Goal: Information Seeking & Learning: Learn about a topic

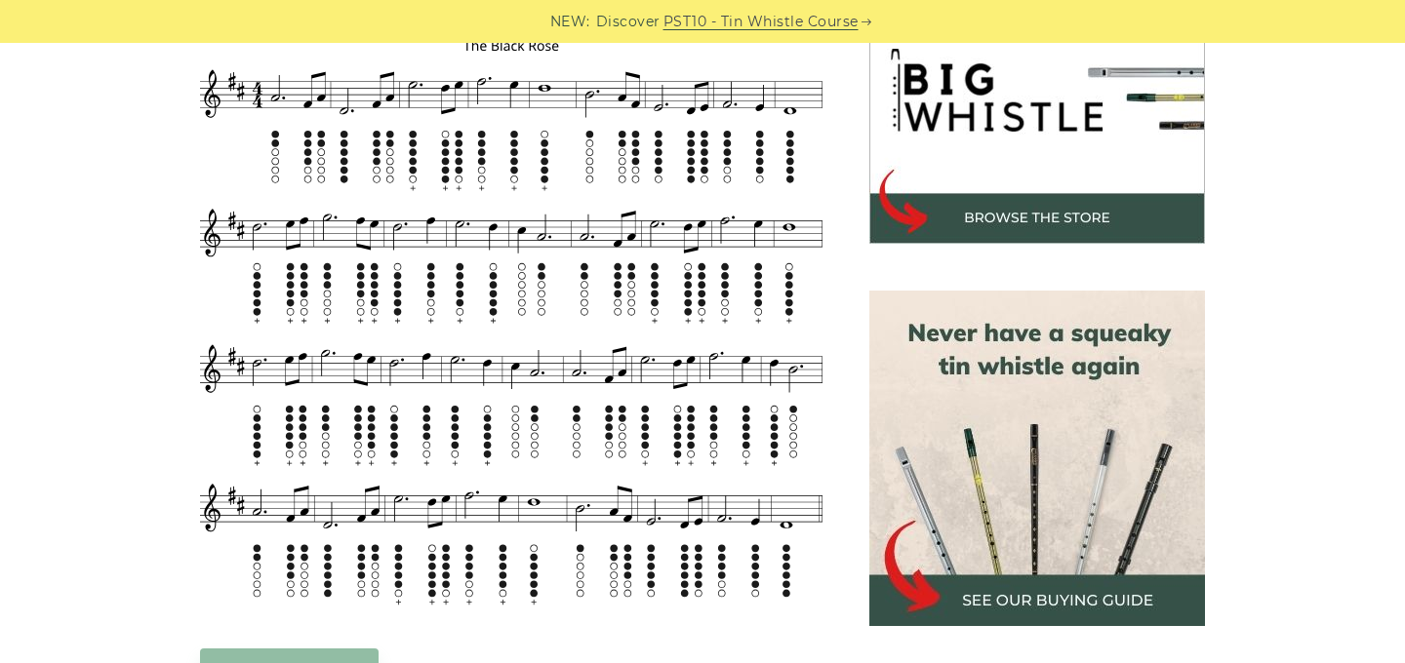
scroll to position [651, 0]
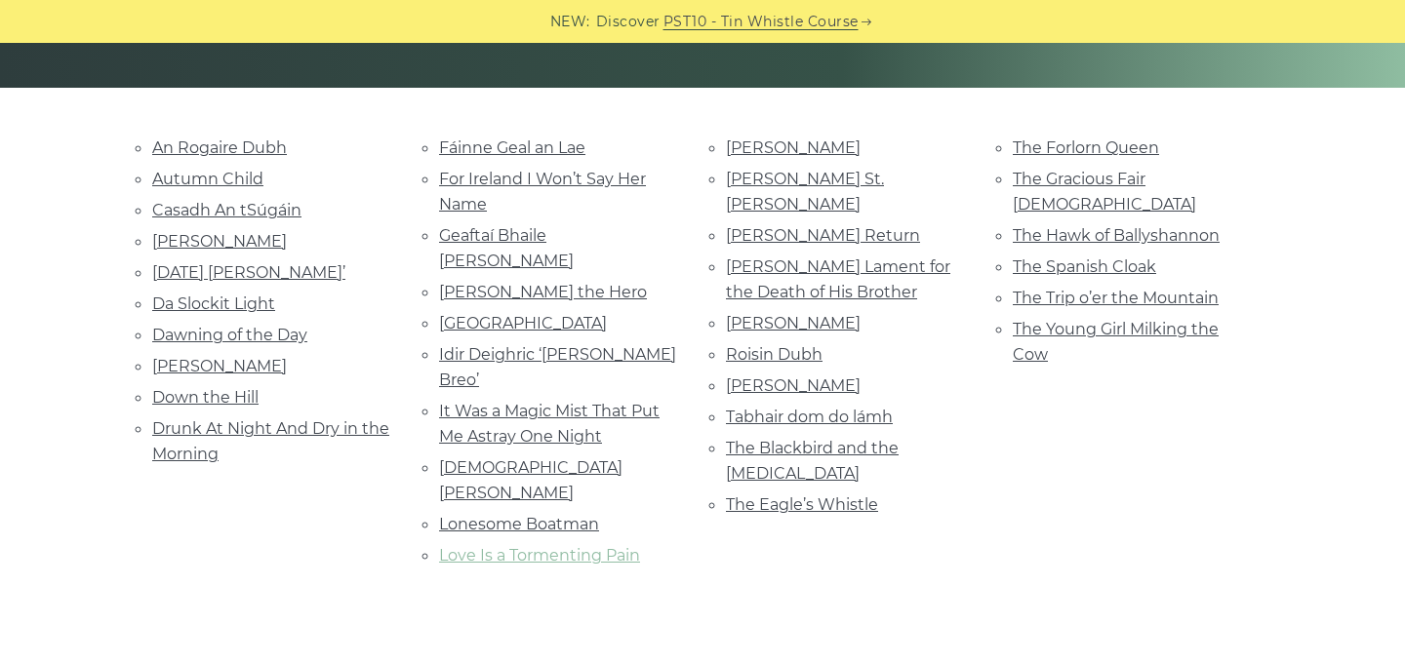
click at [576, 546] on link "Love Is a Tormenting Pain" at bounding box center [539, 555] width 201 height 19
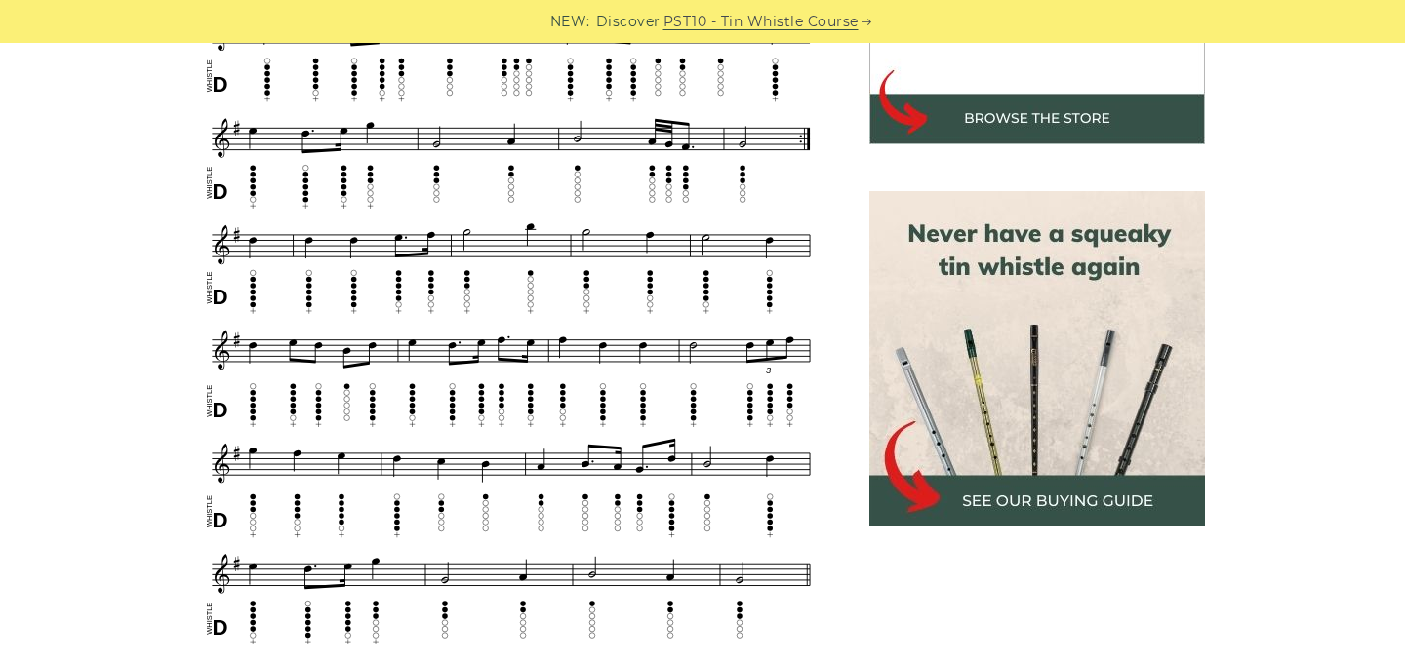
scroll to position [775, 0]
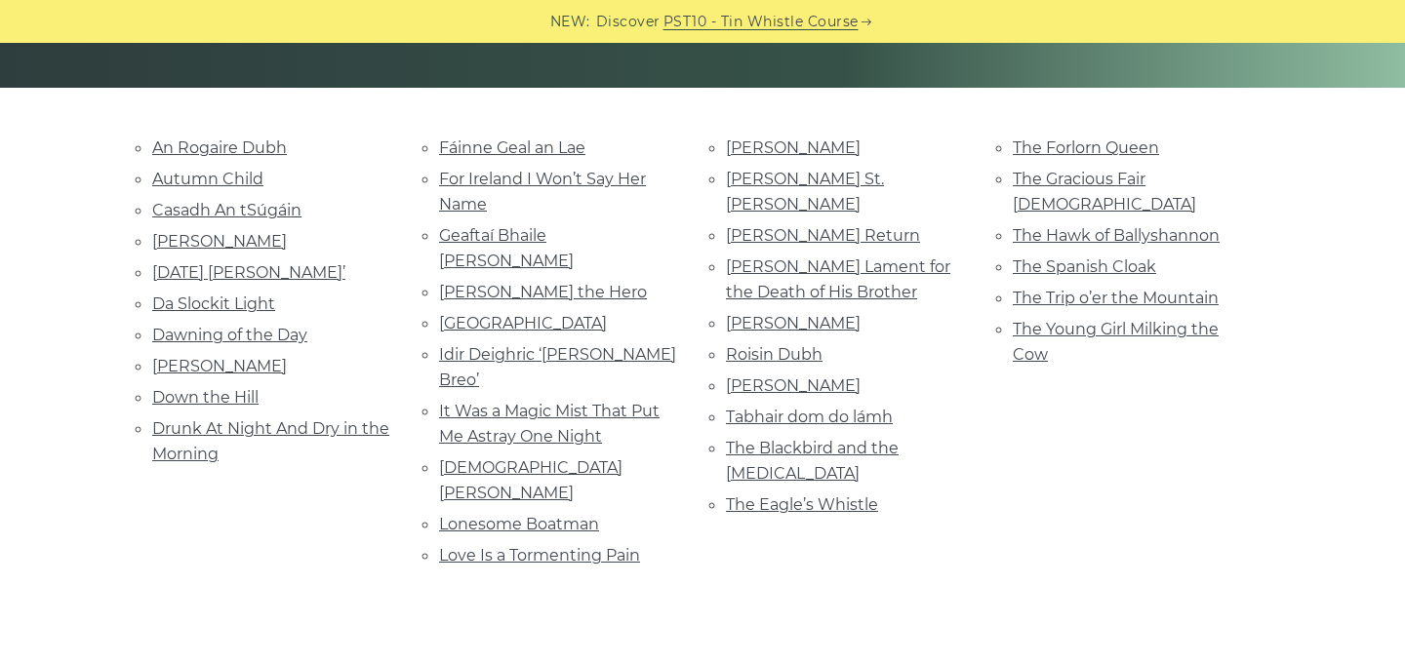
scroll to position [424, 0]
click at [271, 341] on link "Dawning of the Day" at bounding box center [229, 335] width 155 height 19
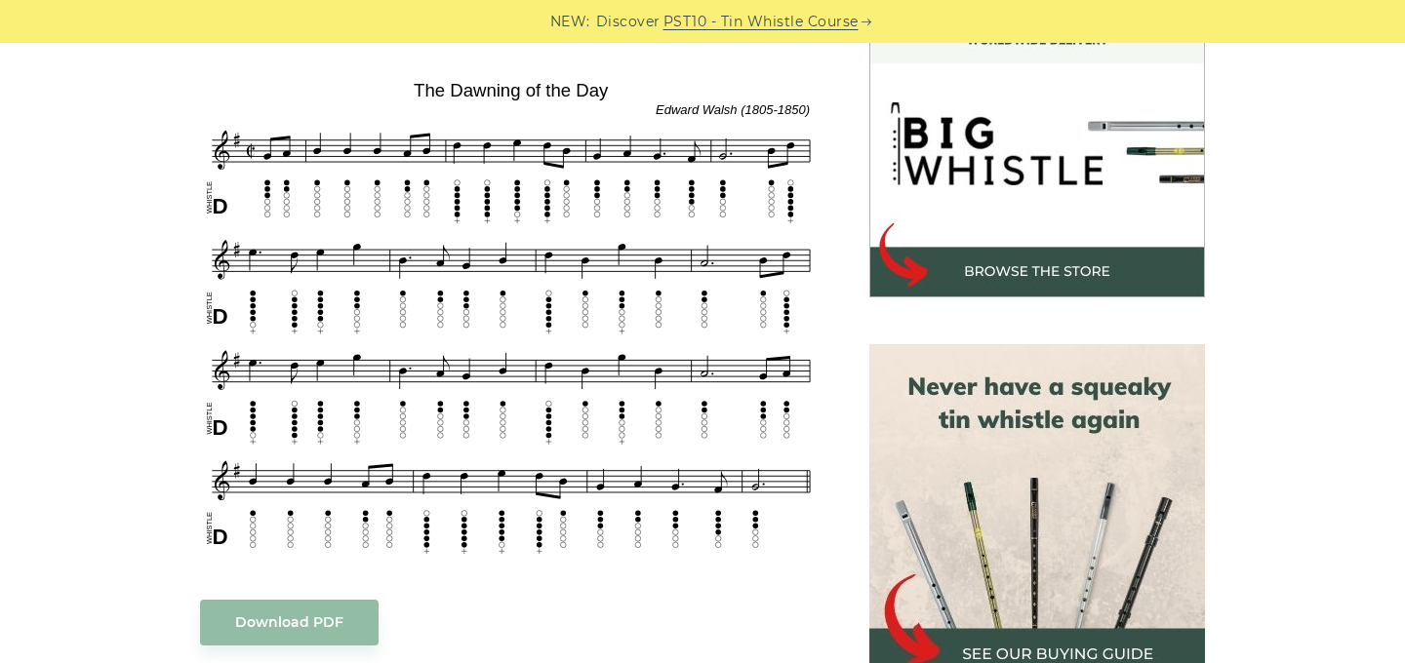
scroll to position [606, 0]
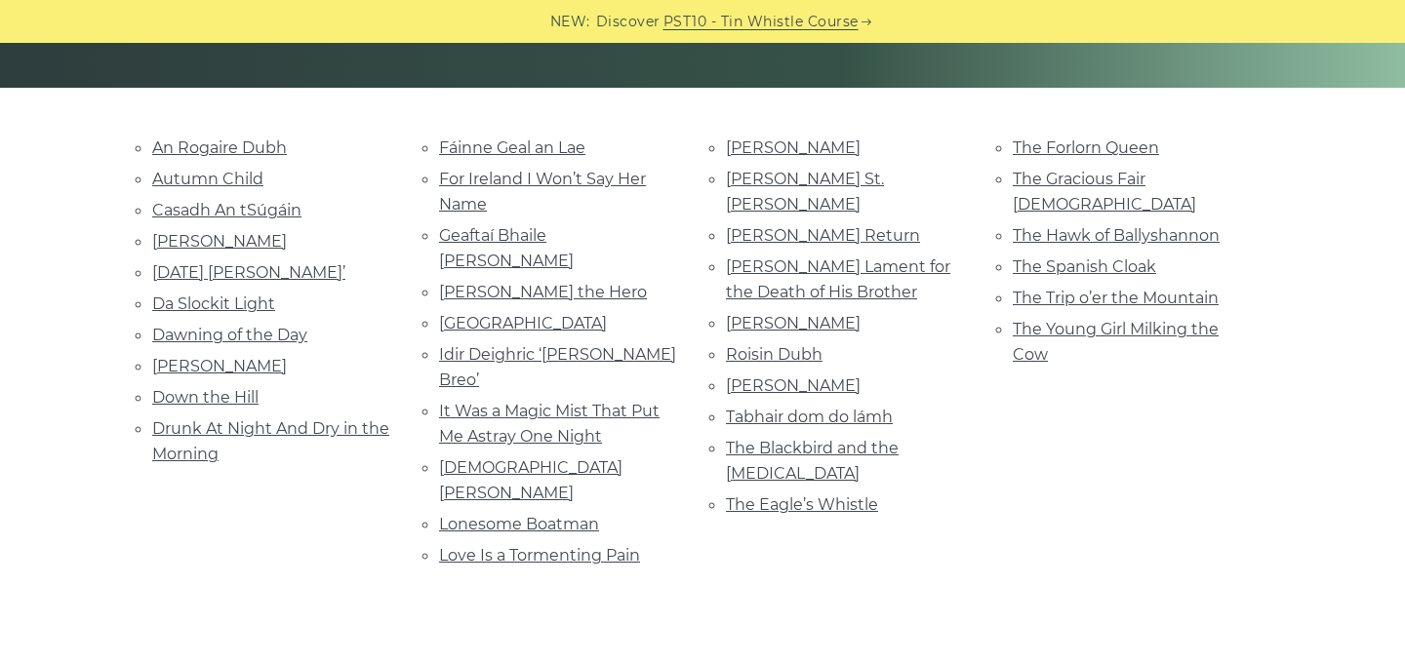
scroll to position [424, 0]
click at [797, 377] on link "[PERSON_NAME]" at bounding box center [793, 386] width 135 height 19
click at [486, 190] on li "For Ireland I Won’t Say Her Name" at bounding box center [559, 192] width 240 height 52
click at [494, 182] on link "For Ireland I Won’t Say Her Name" at bounding box center [542, 192] width 207 height 44
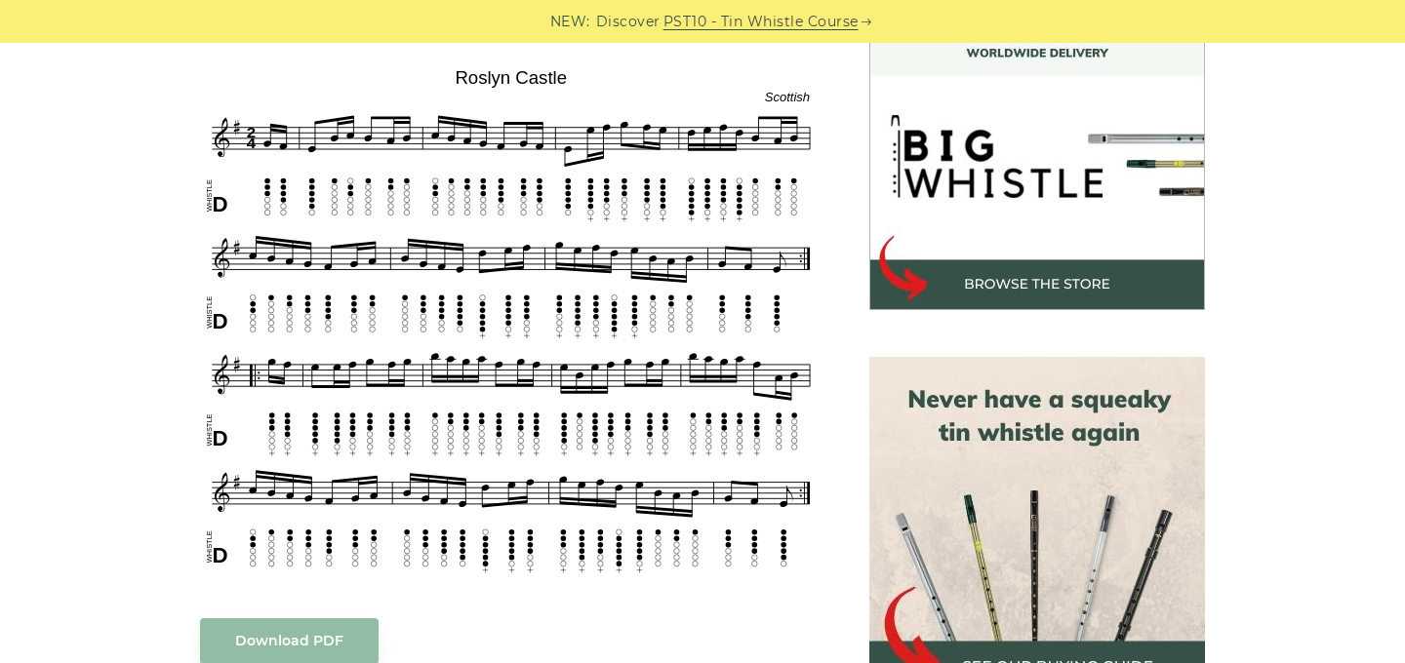
scroll to position [586, 0]
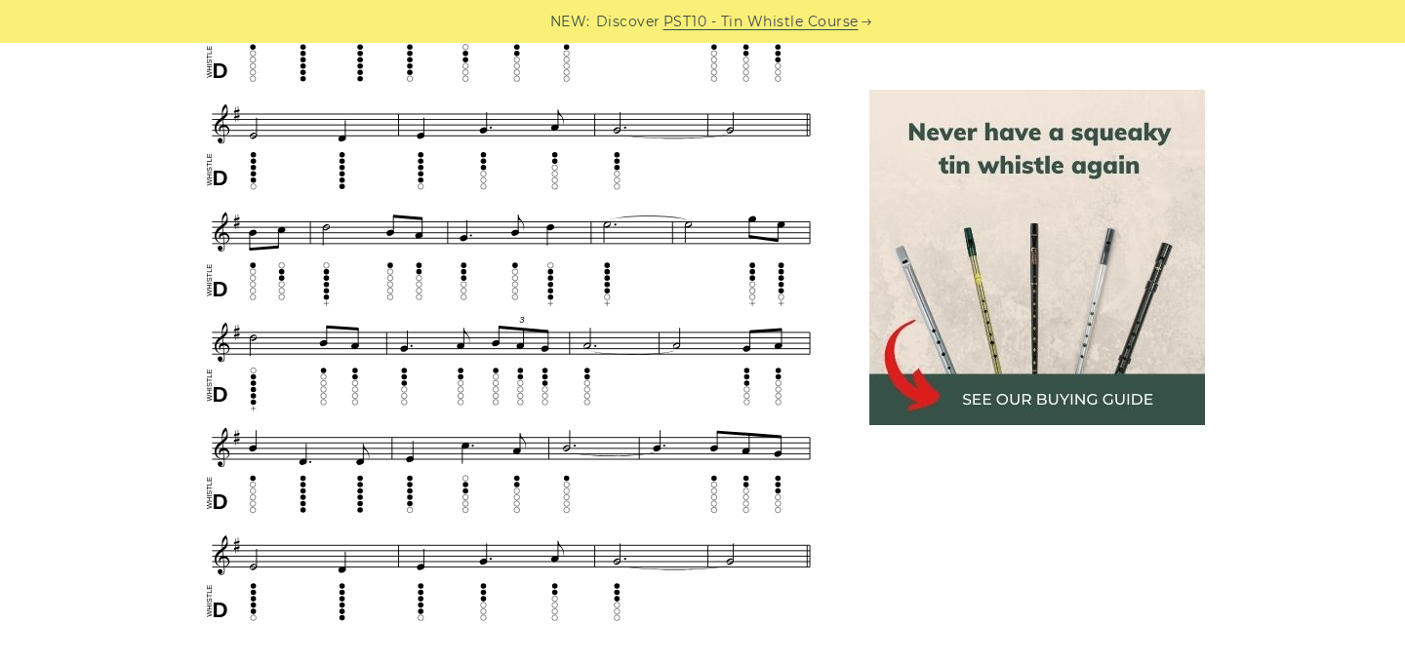
scroll to position [968, 0]
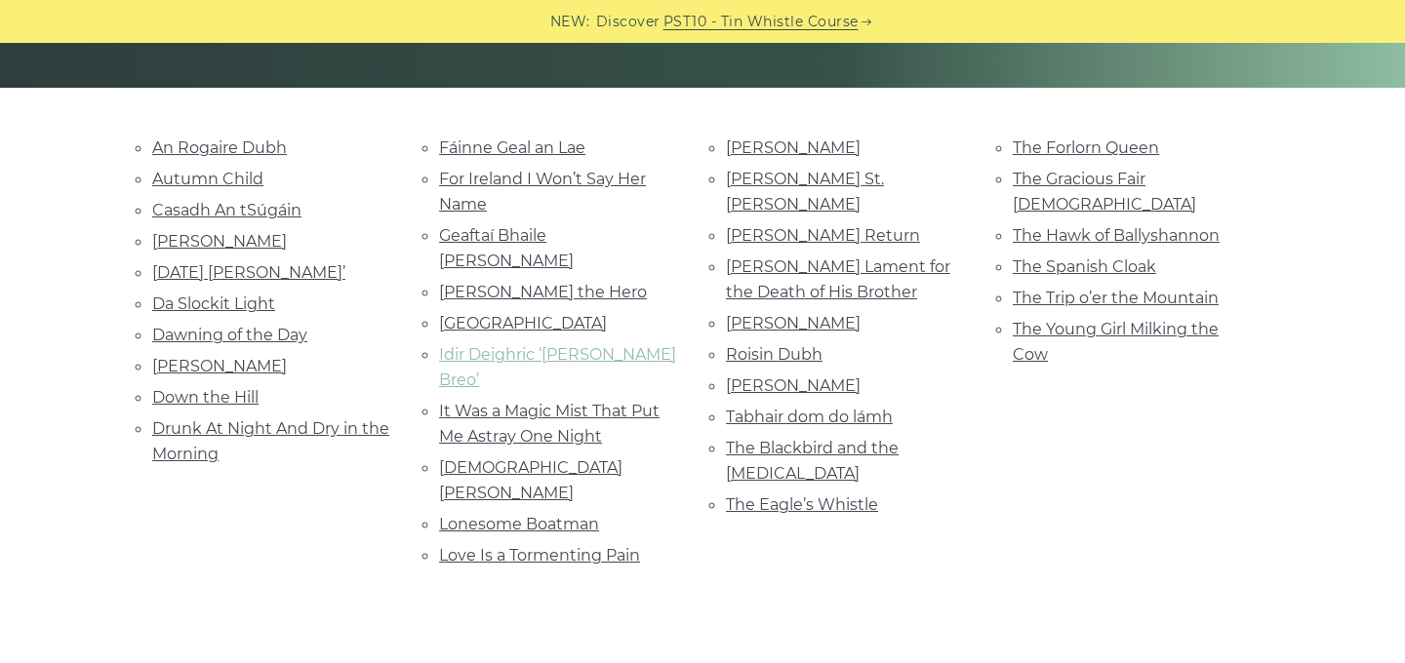
click at [525, 345] on link "Idir Deighric ‘[PERSON_NAME] Breo’" at bounding box center [557, 367] width 237 height 44
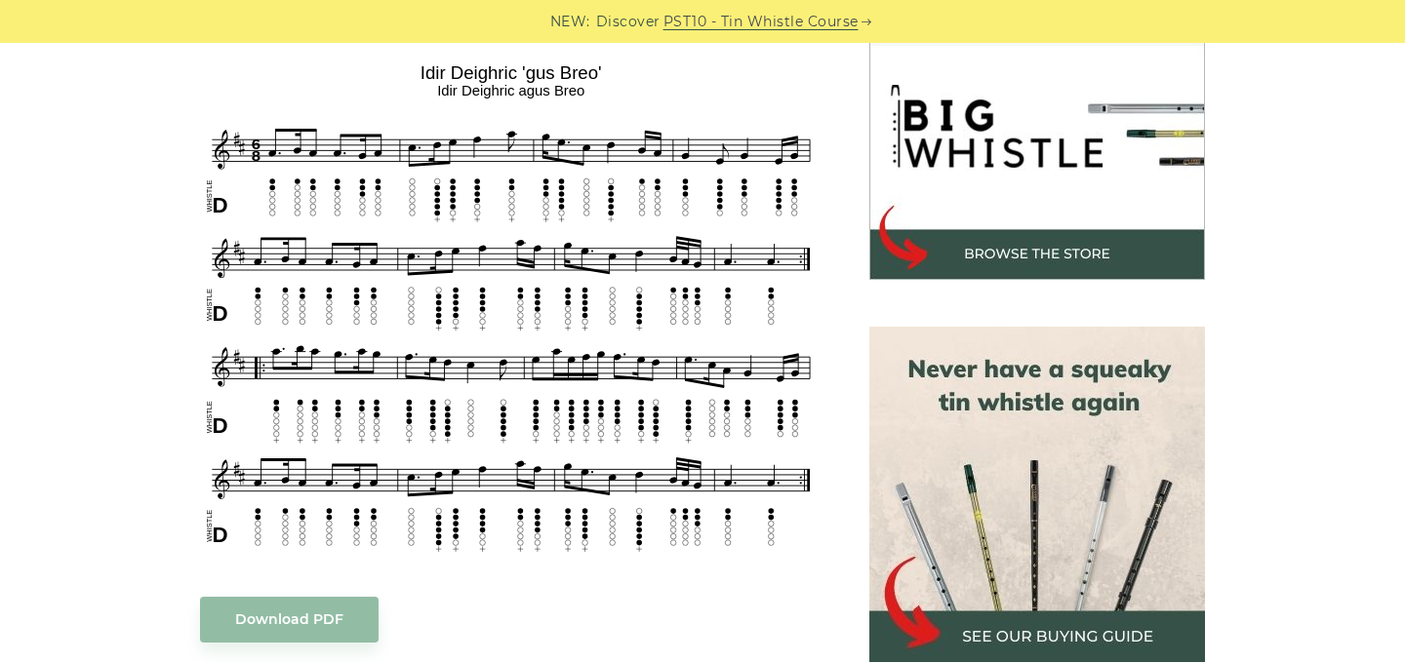
scroll to position [634, 0]
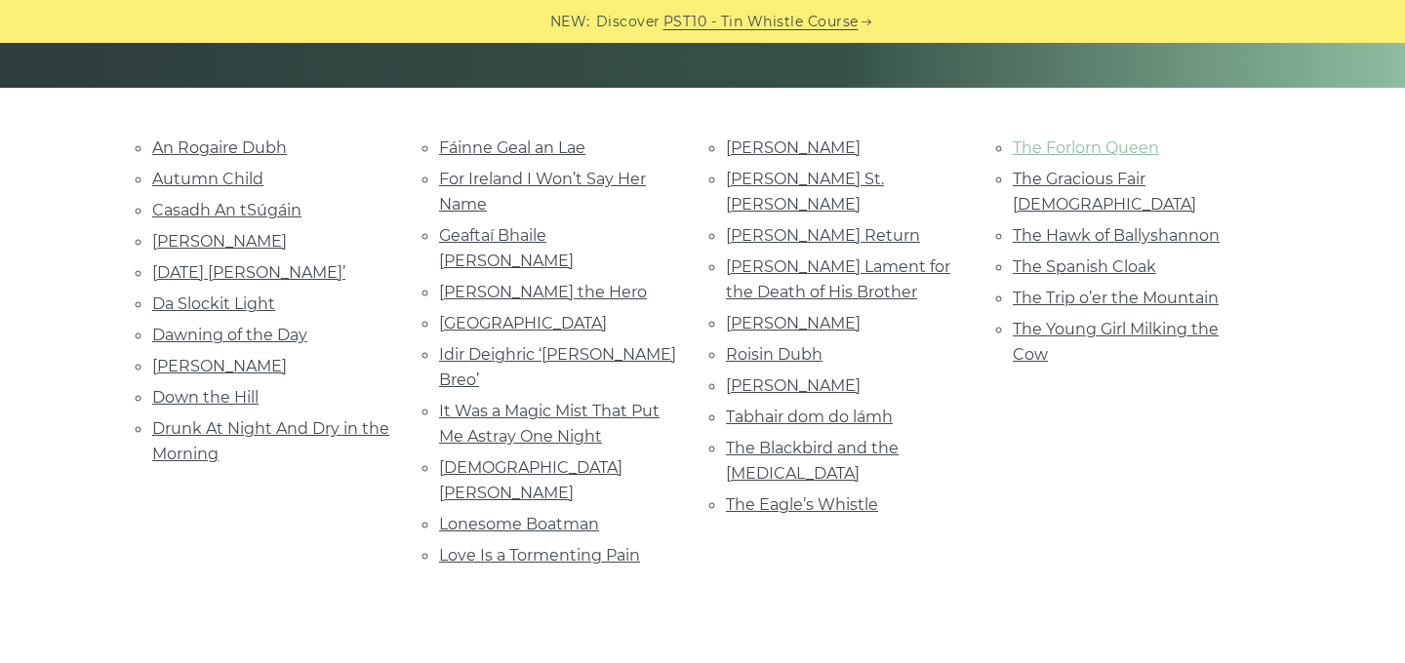
scroll to position [424, 0]
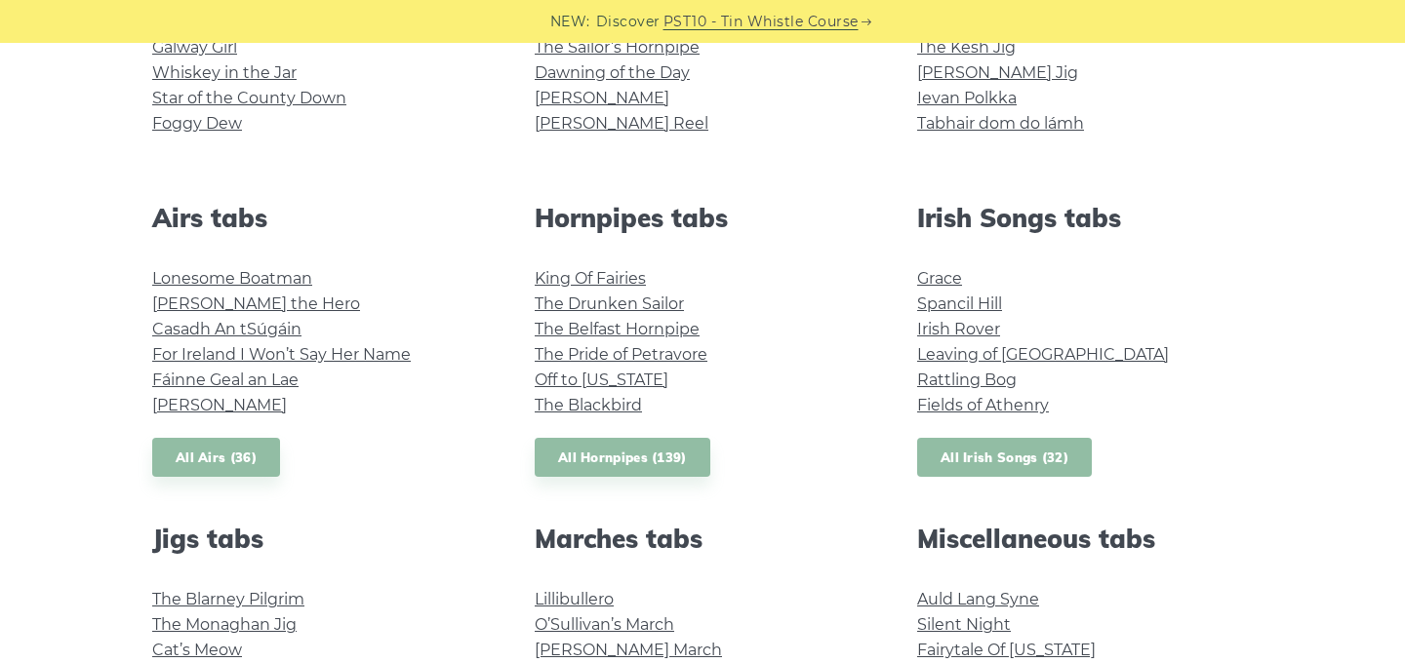
click at [975, 468] on link "All Irish Songs (32)" at bounding box center [1004, 458] width 175 height 40
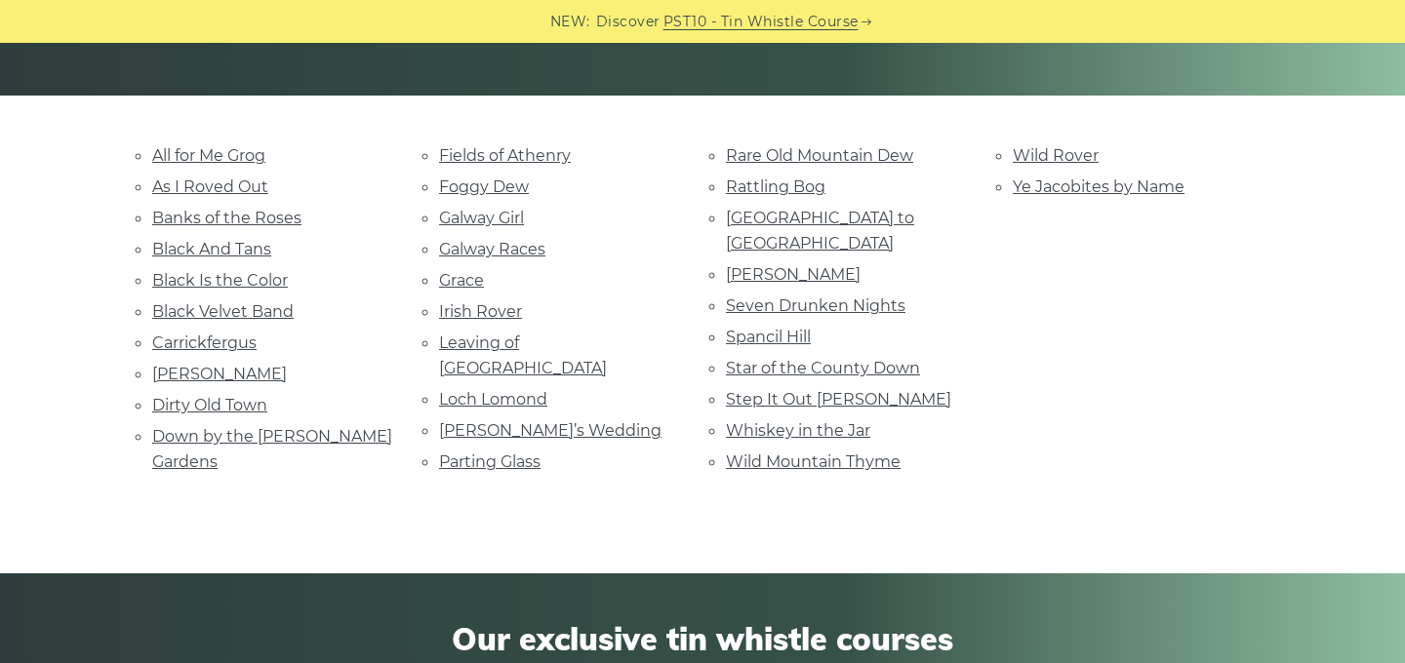
scroll to position [443, 0]
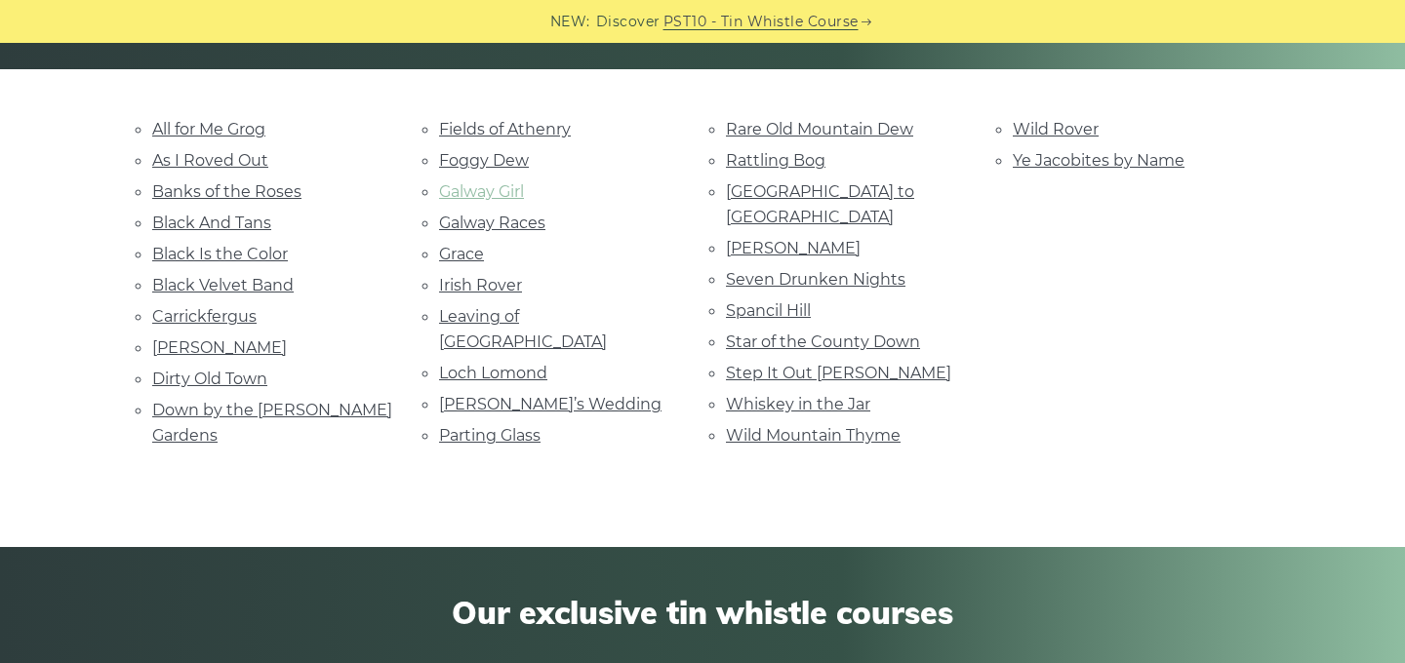
click at [500, 186] on link "Galway Girl" at bounding box center [481, 191] width 85 height 19
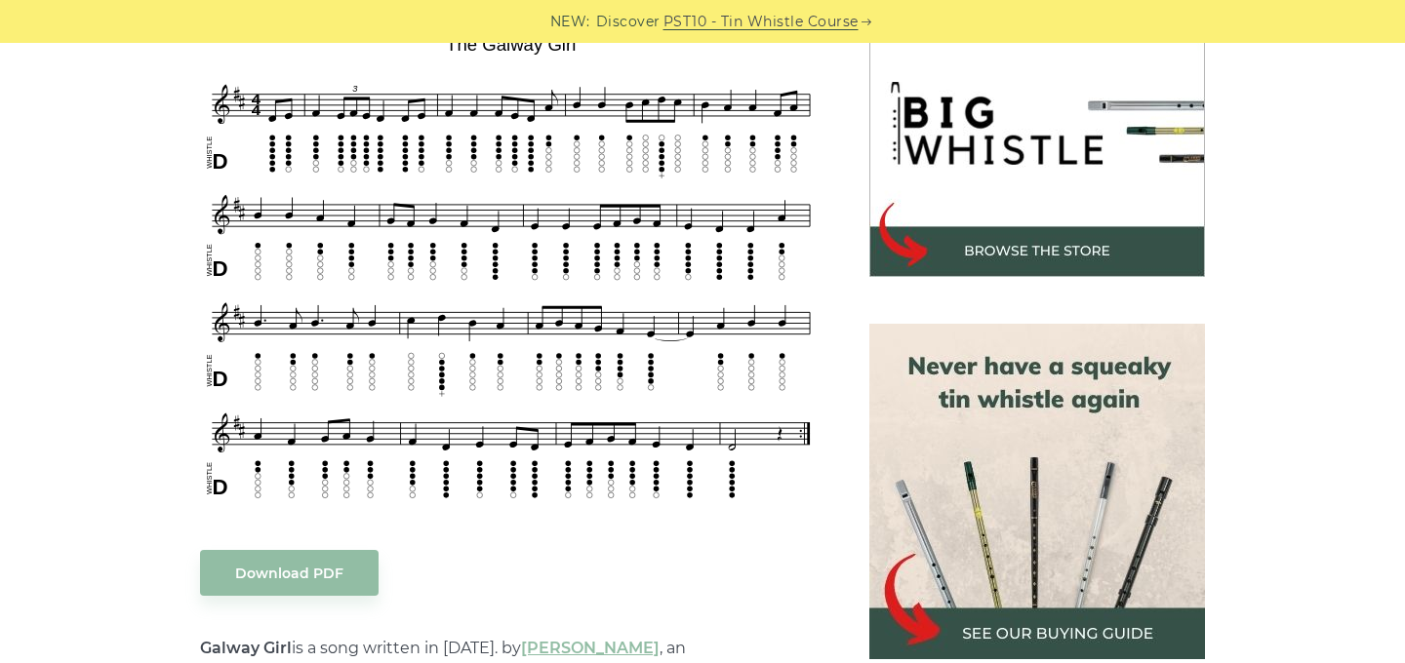
scroll to position [615, 0]
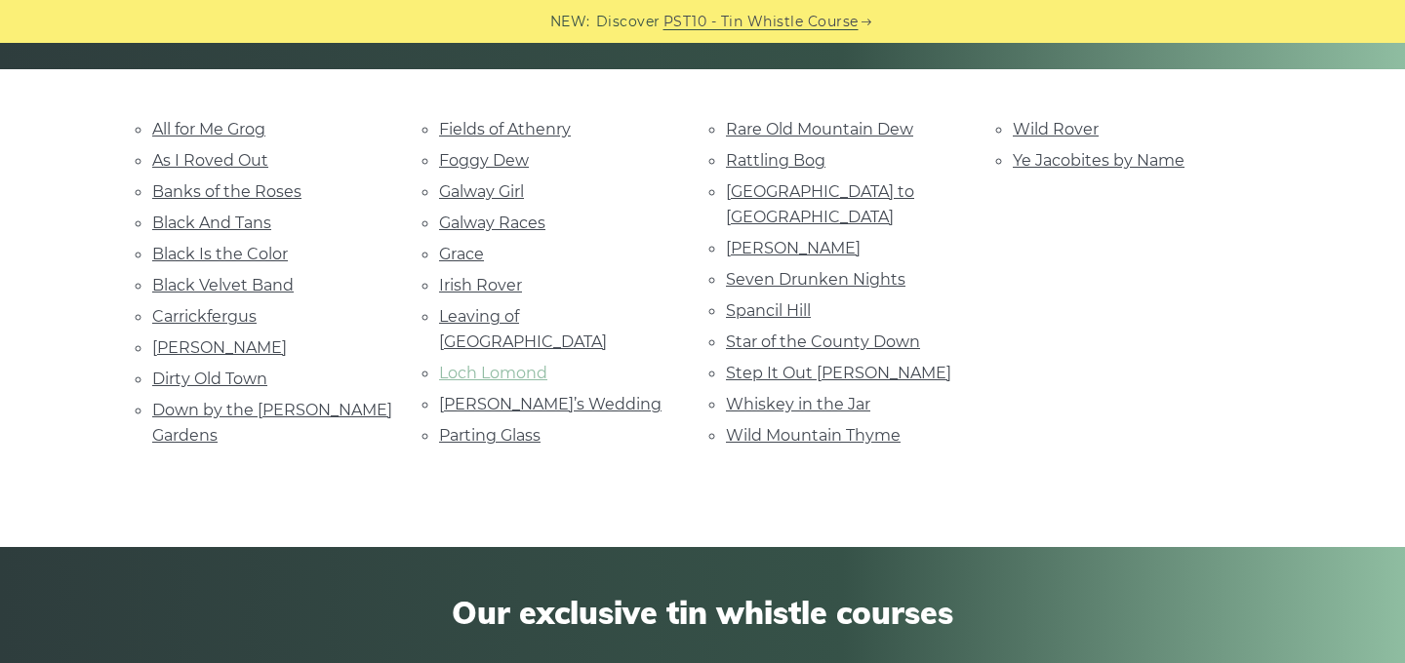
click at [508, 364] on link "Loch Lomond" at bounding box center [493, 373] width 108 height 19
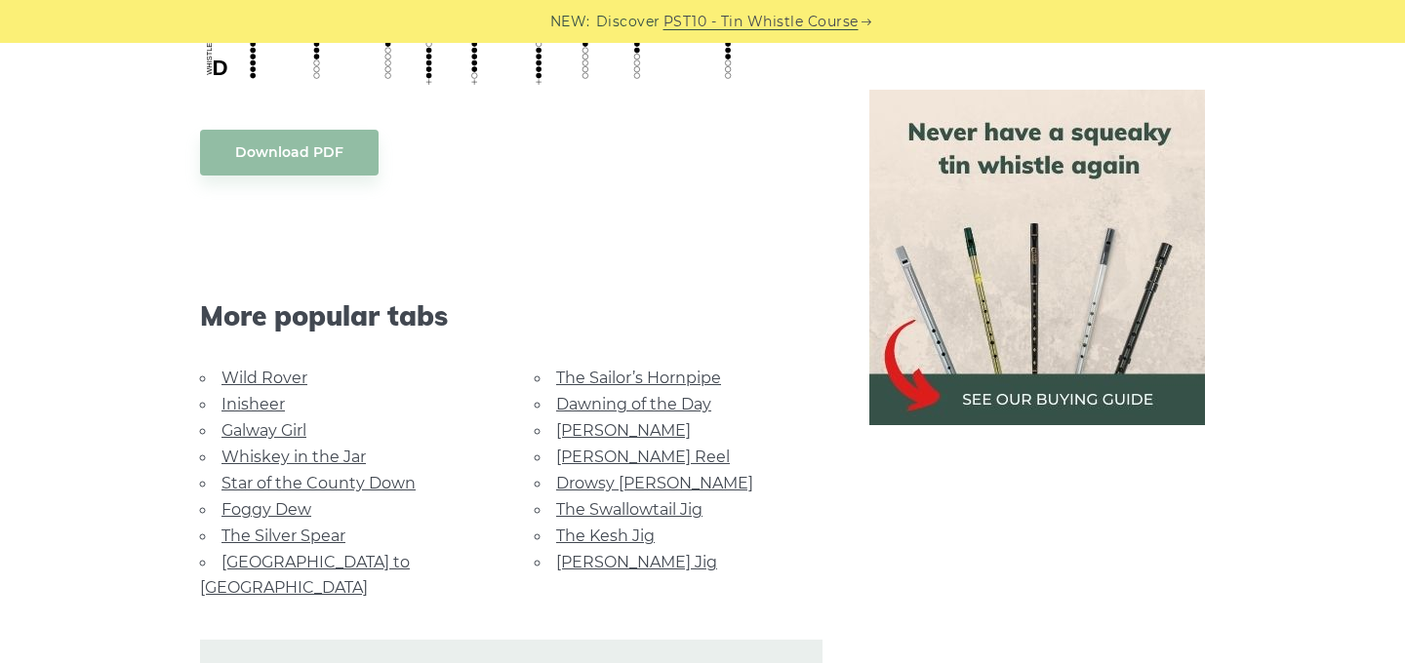
scroll to position [1532, 0]
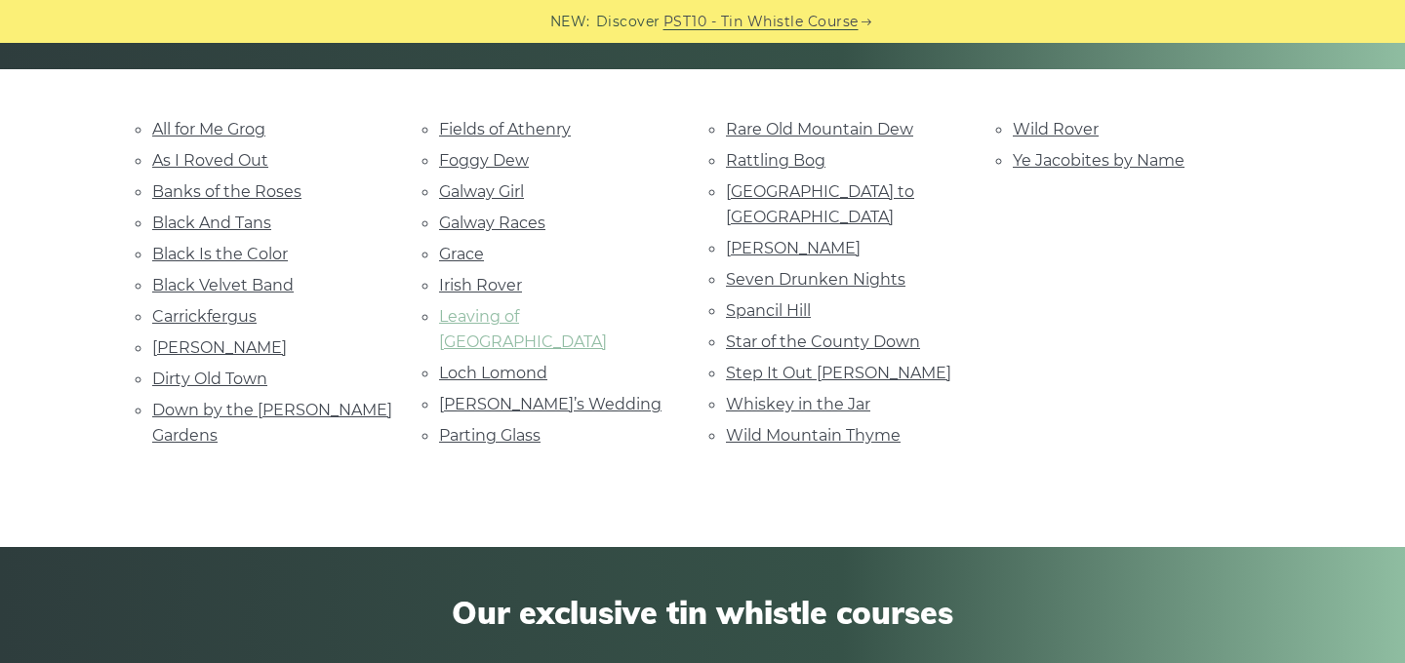
click at [501, 318] on link "Leaving of [GEOGRAPHIC_DATA]" at bounding box center [523, 329] width 168 height 44
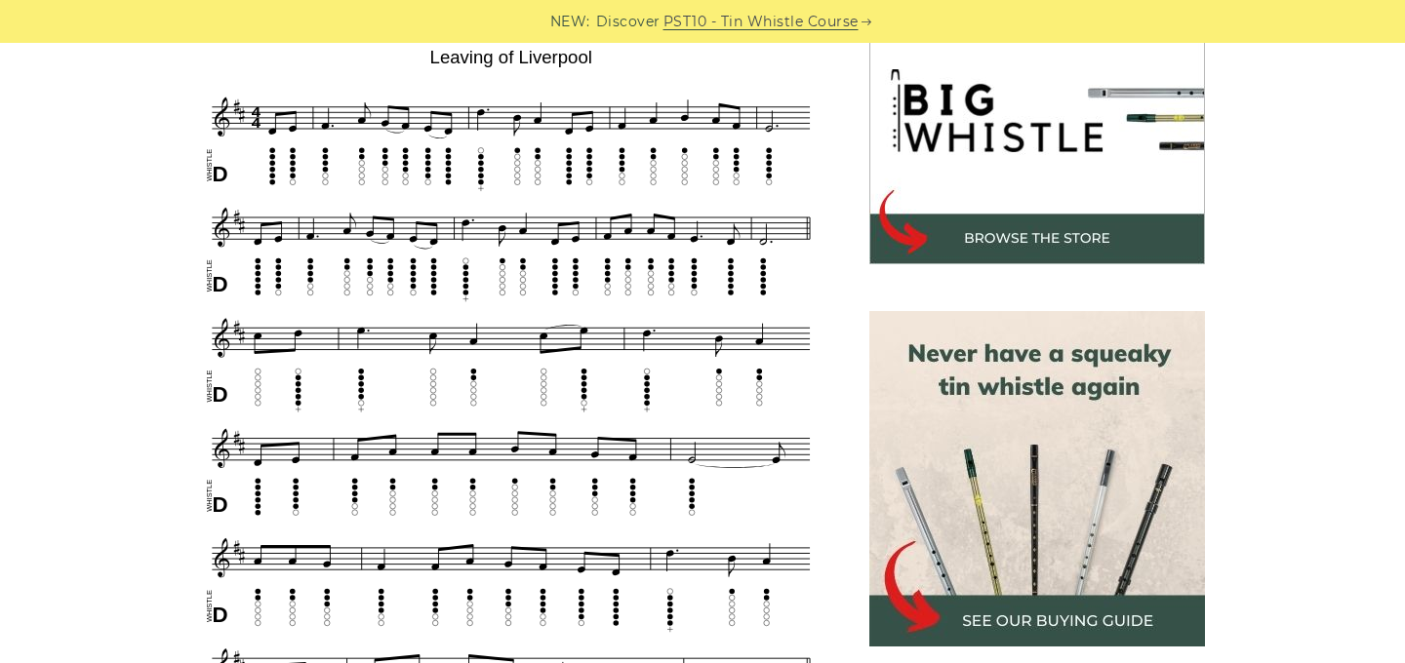
scroll to position [653, 0]
